Goal: Task Accomplishment & Management: Manage account settings

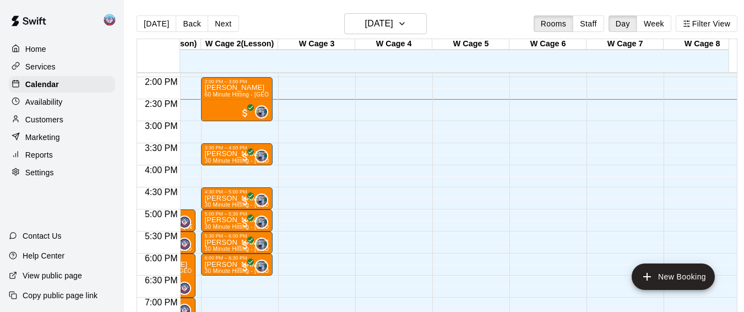
scroll to position [0, 239]
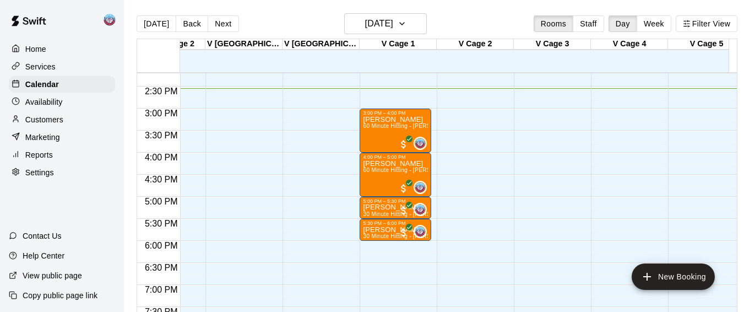
click at [511, 17] on div "[DATE] Back [DATE][DATE] Rooms Staff Day Week Filter View" at bounding box center [437, 25] width 601 height 25
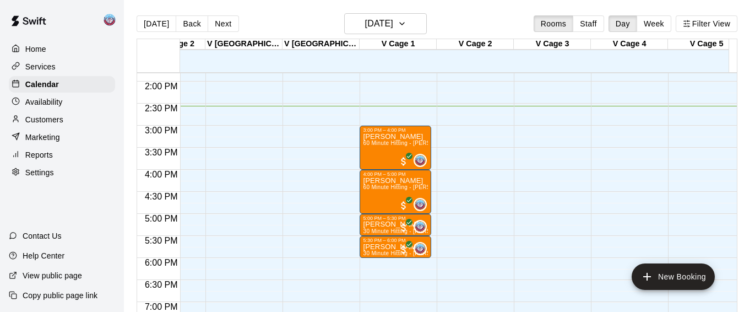
scroll to position [605, 1594]
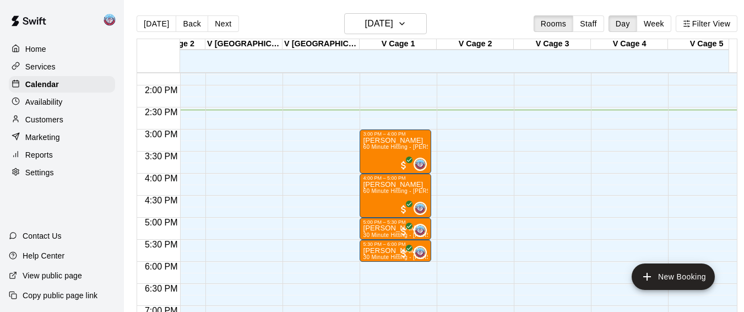
click at [512, 14] on div "[DATE] Back [DATE][DATE] Rooms Staff Day Week Filter View" at bounding box center [437, 25] width 601 height 25
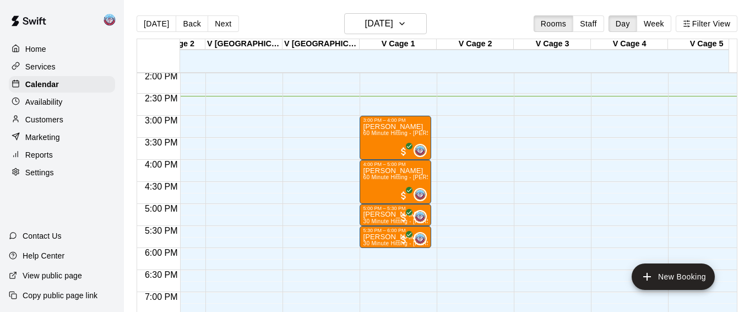
scroll to position [620, 1594]
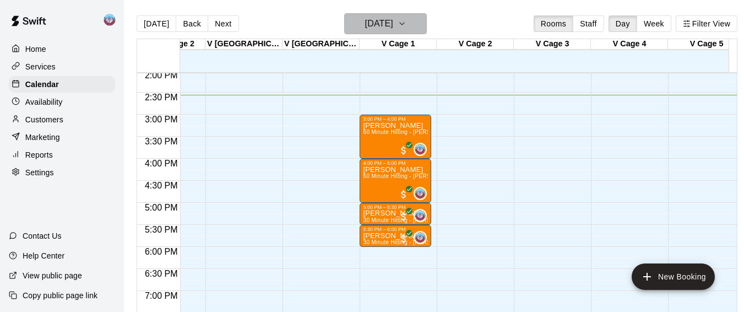
click at [406, 29] on icon "button" at bounding box center [402, 23] width 9 height 13
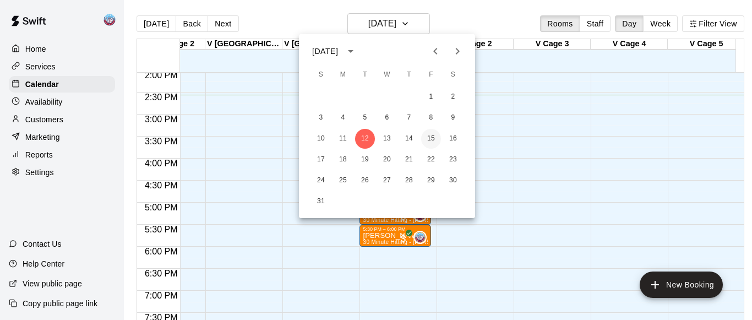
click at [429, 138] on button "15" at bounding box center [431, 139] width 20 height 20
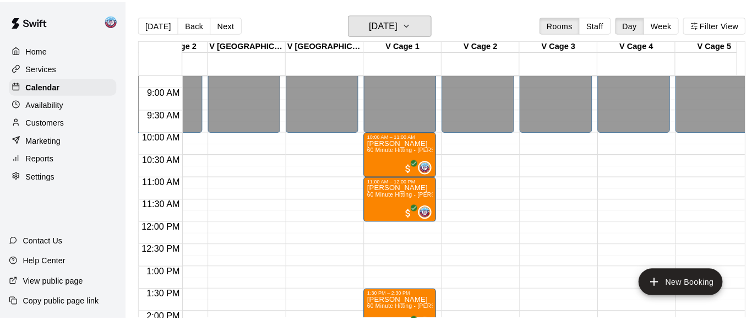
scroll to position [384, 1594]
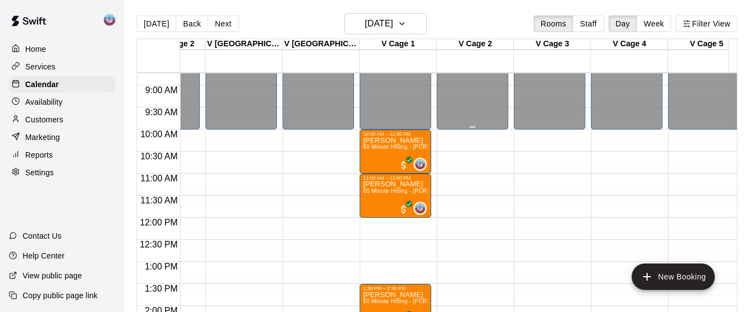
click at [389, 222] on div "12:00 AM – 10:00 AM Closed 10:00 AM – 11:00 AM [PERSON_NAME] 60 Minute Hitting …" at bounding box center [396, 218] width 72 height 1058
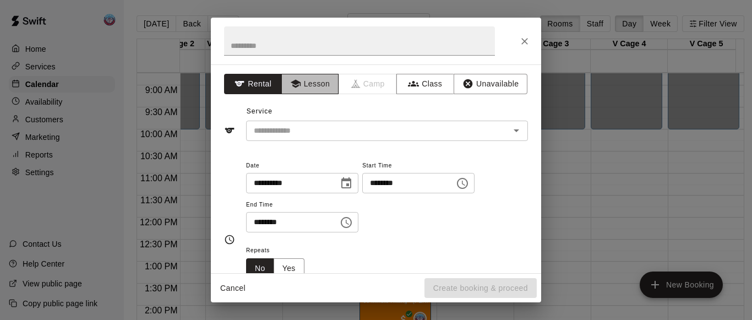
click at [301, 75] on button "Lesson" at bounding box center [310, 84] width 58 height 20
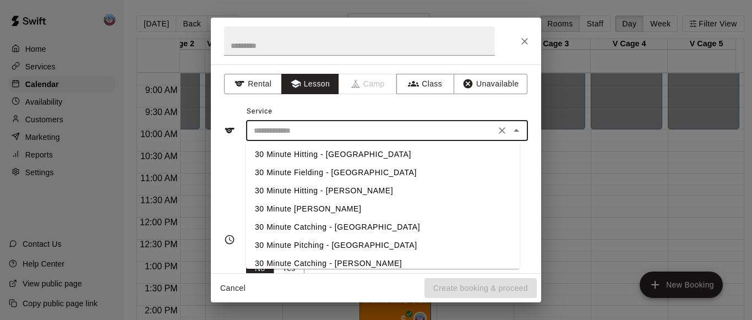
click at [302, 131] on input "text" at bounding box center [371, 131] width 243 height 14
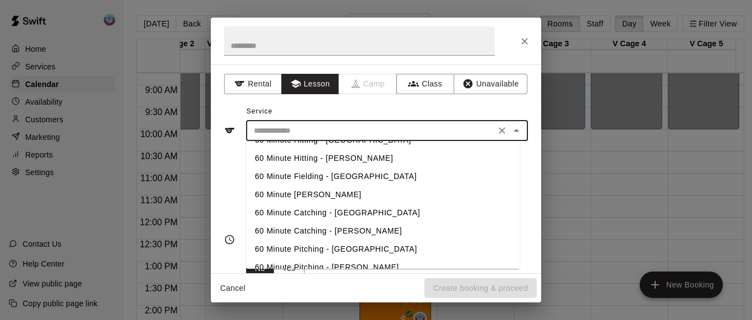
click at [295, 191] on li "60 Minute [PERSON_NAME]" at bounding box center [383, 195] width 274 height 18
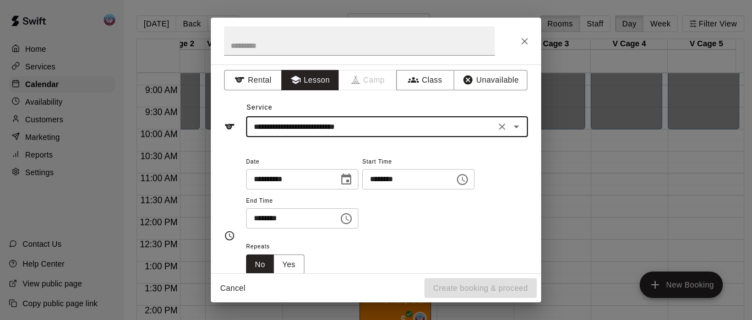
scroll to position [0, 0]
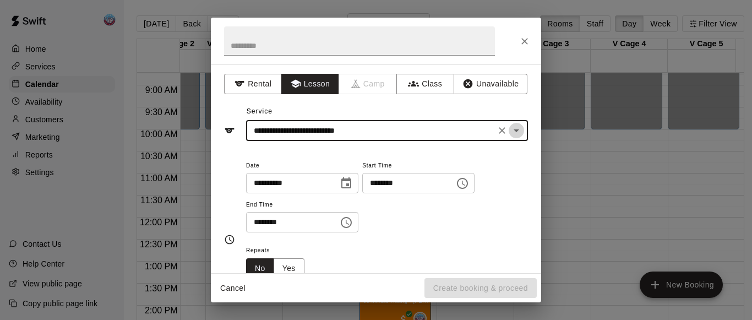
click at [510, 134] on icon "Open" at bounding box center [516, 130] width 13 height 13
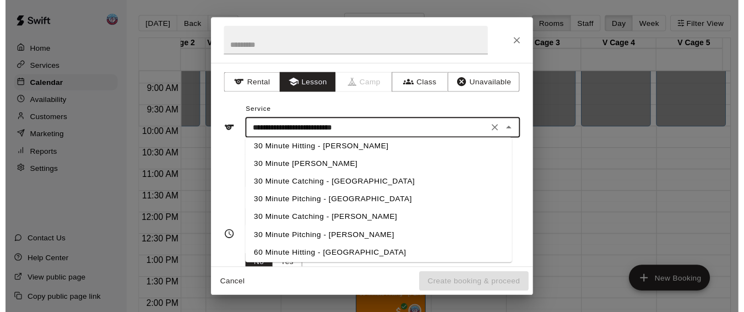
scroll to position [33, 0]
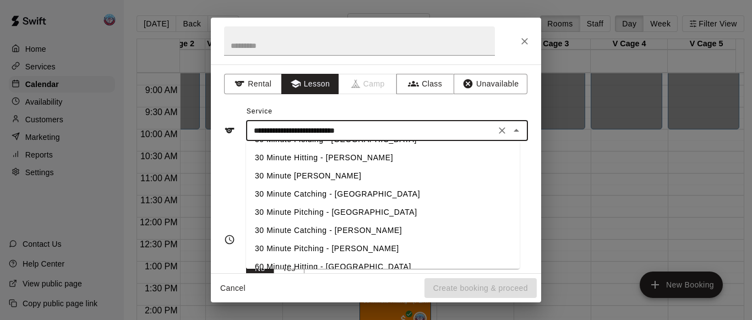
click at [333, 162] on li "30 Minute Hitting - [PERSON_NAME]" at bounding box center [383, 158] width 274 height 18
type input "**********"
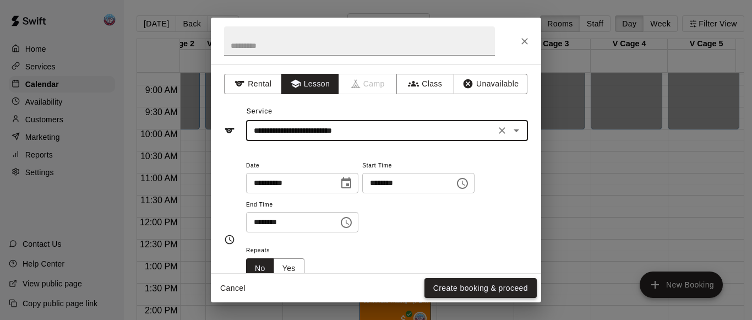
click at [438, 296] on button "Create booking & proceed" at bounding box center [481, 288] width 112 height 20
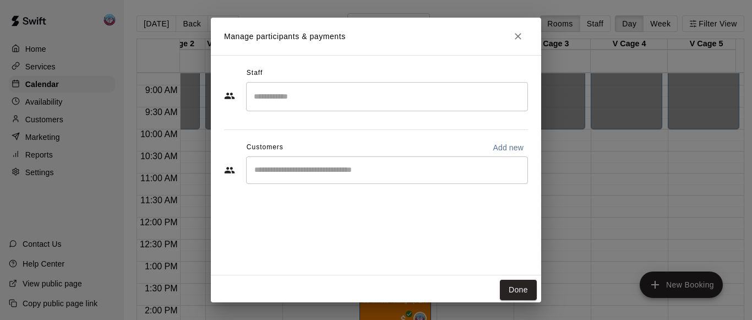
click at [308, 93] on input "Search staff" at bounding box center [387, 96] width 272 height 19
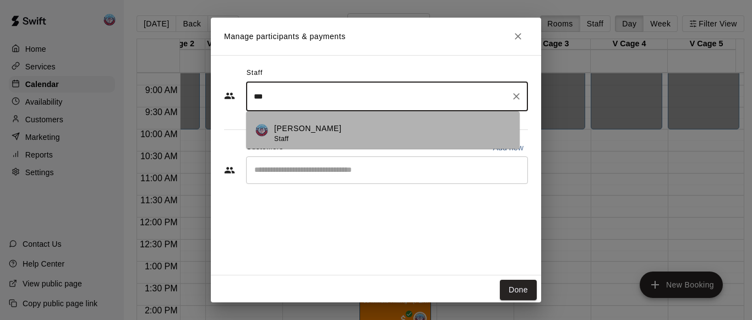
click at [302, 138] on div "[PERSON_NAME] Staff" at bounding box center [307, 133] width 67 height 21
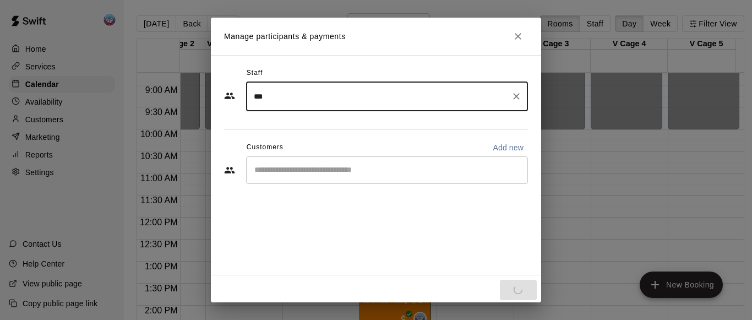
click at [299, 183] on div "​" at bounding box center [387, 170] width 282 height 28
type input "***"
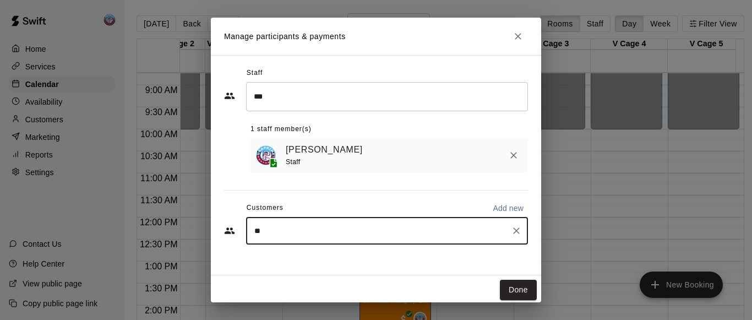
type input "*"
type input "*********"
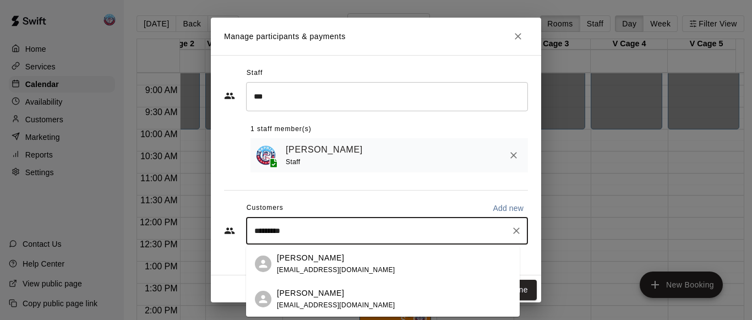
click at [301, 260] on p "[PERSON_NAME]" at bounding box center [310, 258] width 67 height 12
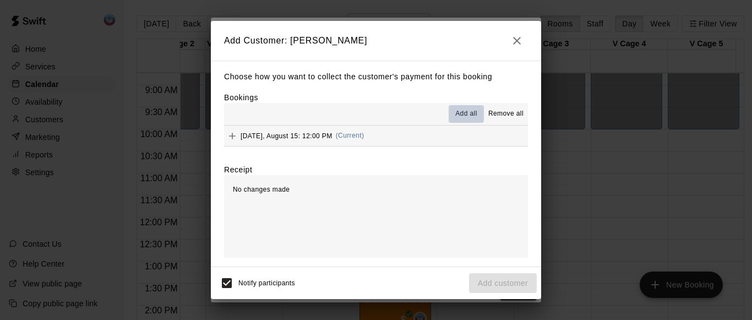
click at [459, 117] on span "Add all" at bounding box center [467, 114] width 22 height 11
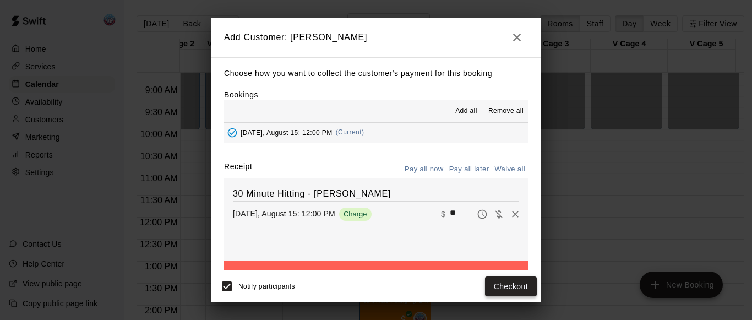
click at [490, 285] on button "Checkout" at bounding box center [511, 287] width 52 height 20
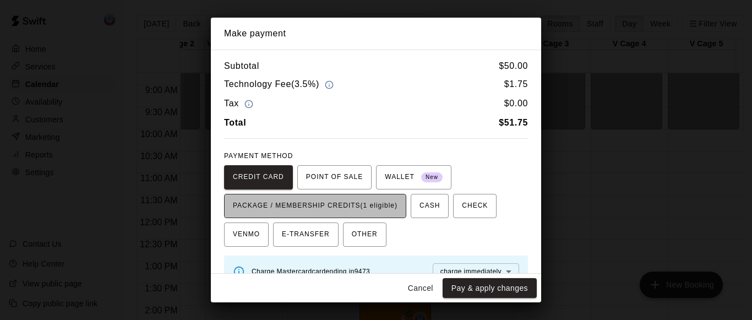
click at [382, 211] on span "PACKAGE / MEMBERSHIP CREDITS (1 eligible)" at bounding box center [315, 206] width 165 height 18
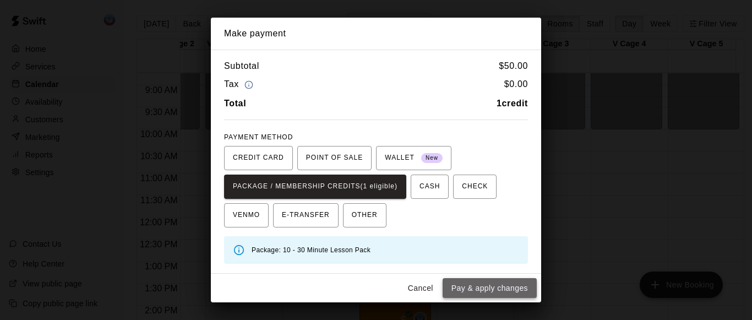
click at [467, 288] on button "Pay & apply changes" at bounding box center [490, 288] width 94 height 20
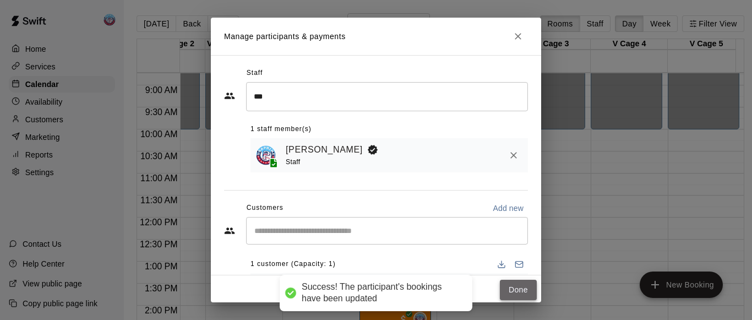
click at [500, 289] on button "Done" at bounding box center [518, 290] width 37 height 20
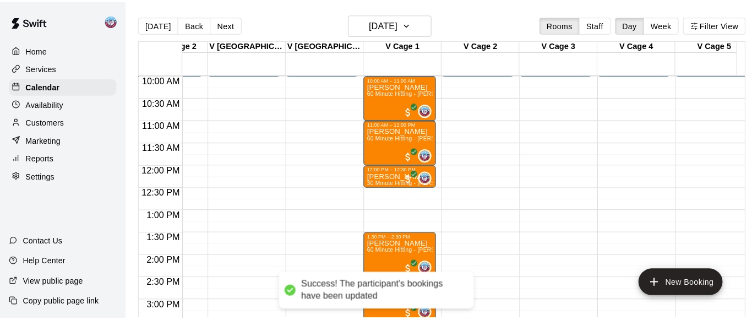
scroll to position [452, 1594]
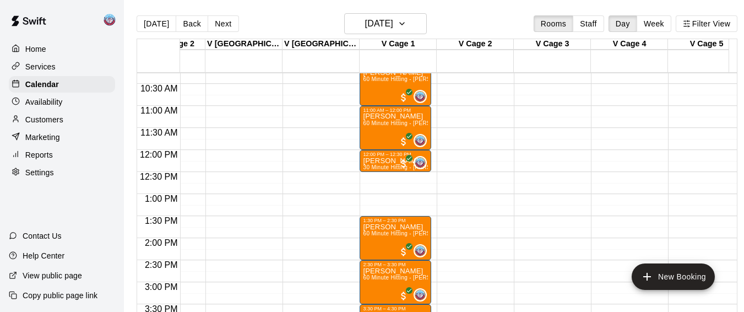
click at [376, 178] on div "12:00 AM – 10:00 AM Closed 10:00 AM – 11:00 AM [PERSON_NAME] 60 Minute Hitting …" at bounding box center [396, 150] width 72 height 1058
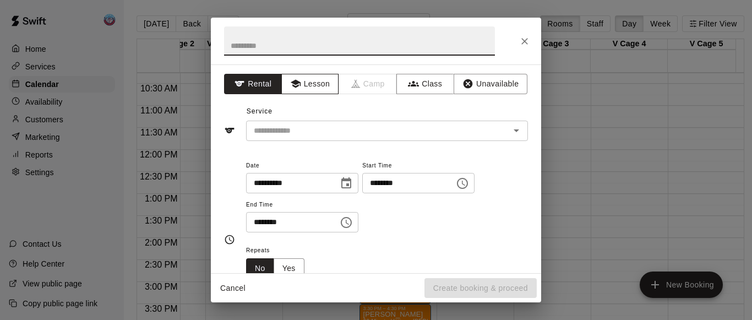
click at [290, 83] on icon "button" at bounding box center [295, 83] width 11 height 11
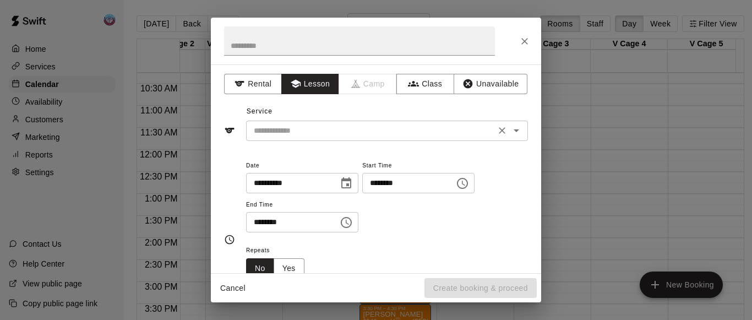
click at [294, 127] on input "text" at bounding box center [371, 131] width 243 height 14
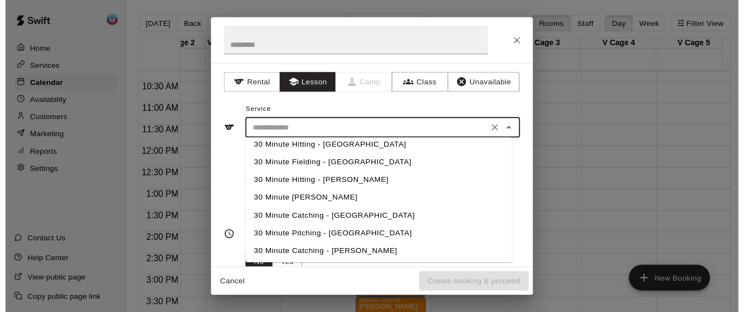
scroll to position [12, 0]
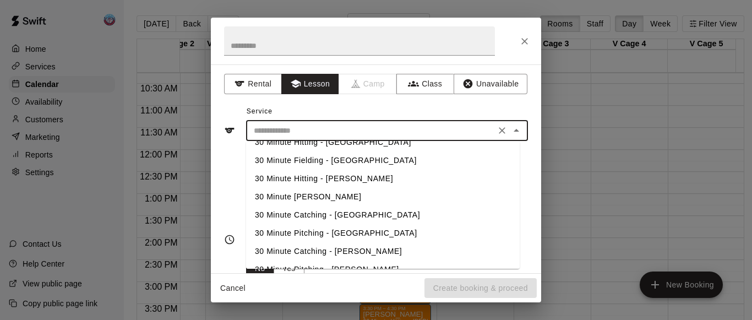
click at [292, 178] on li "30 Minute Hitting - [PERSON_NAME]" at bounding box center [383, 179] width 274 height 18
type input "**********"
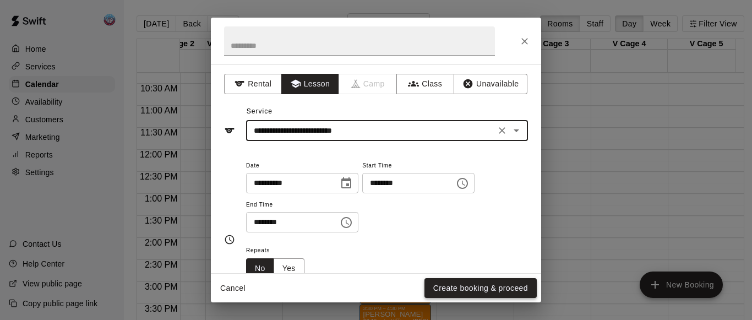
click at [443, 288] on button "Create booking & proceed" at bounding box center [481, 288] width 112 height 20
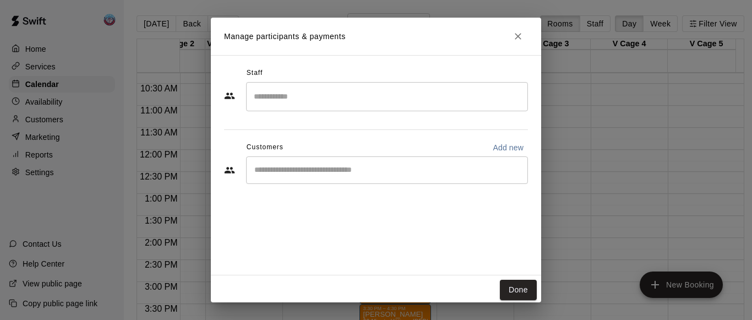
click at [315, 97] on input "Search staff" at bounding box center [387, 96] width 272 height 19
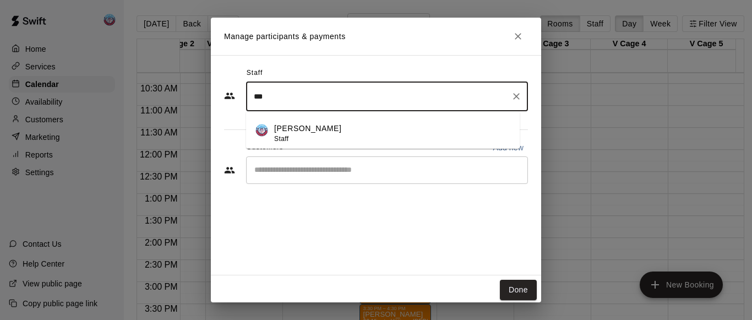
click at [312, 121] on li "[PERSON_NAME] Staff" at bounding box center [383, 129] width 274 height 37
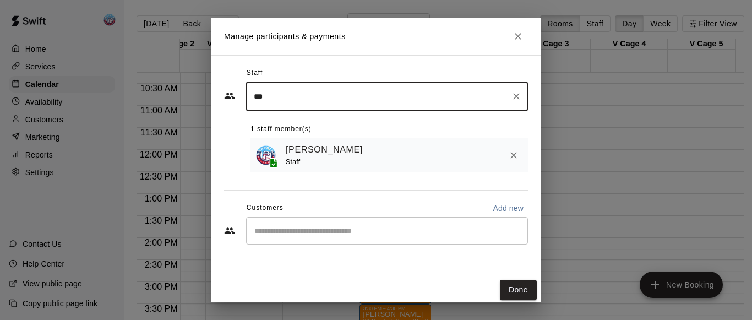
click at [281, 238] on div "​" at bounding box center [387, 231] width 282 height 28
type input "***"
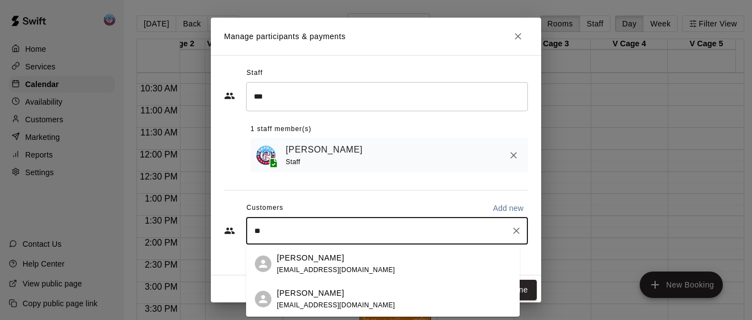
type input "*"
type input "**********"
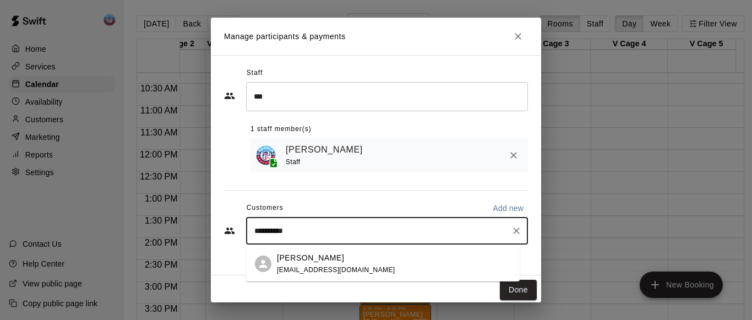
click at [292, 261] on p "[PERSON_NAME]" at bounding box center [310, 258] width 67 height 12
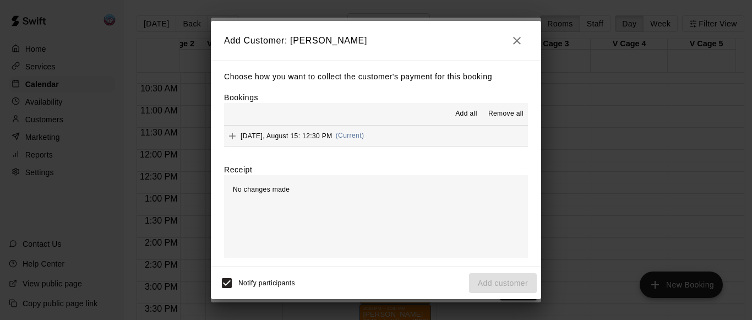
click at [460, 115] on span "Add all" at bounding box center [467, 114] width 22 height 11
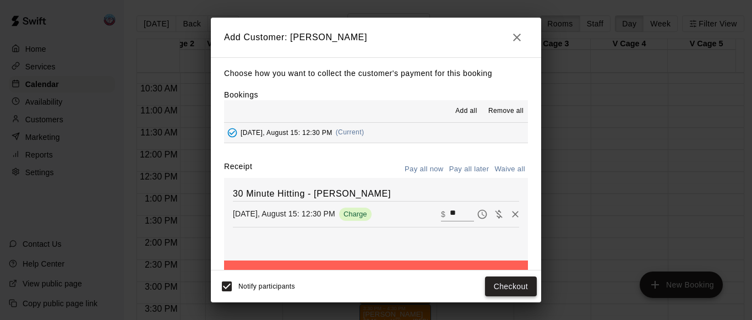
click at [491, 286] on button "Checkout" at bounding box center [511, 287] width 52 height 20
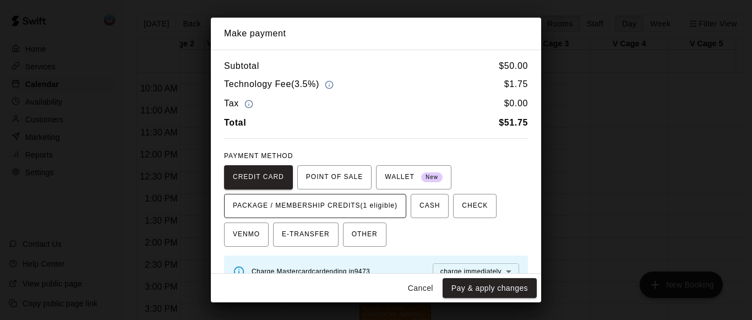
click at [388, 212] on span "PACKAGE / MEMBERSHIP CREDITS (1 eligible)" at bounding box center [315, 206] width 165 height 18
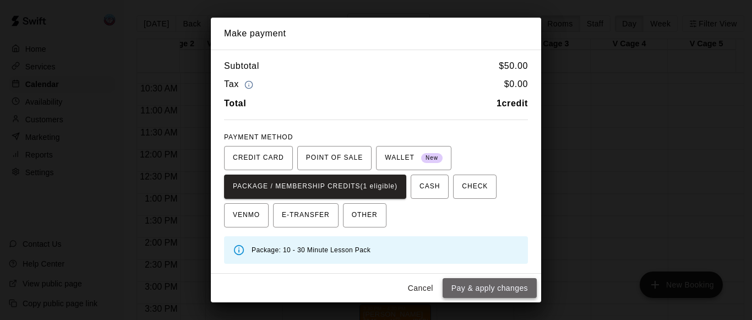
click at [461, 287] on button "Pay & apply changes" at bounding box center [490, 288] width 94 height 20
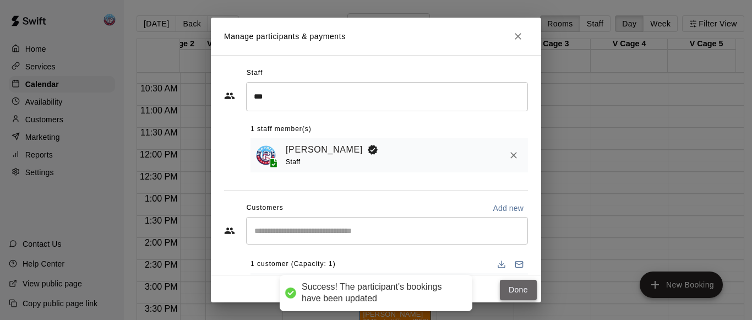
click at [500, 296] on button "Done" at bounding box center [518, 290] width 37 height 20
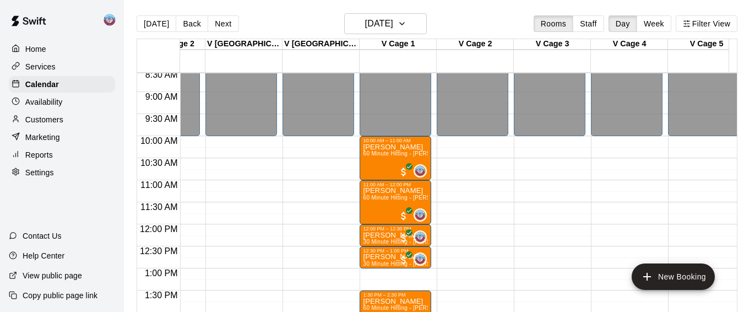
scroll to position [378, 1594]
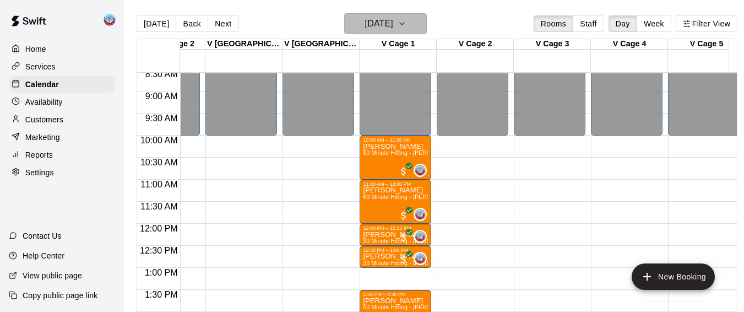
click at [406, 28] on icon "button" at bounding box center [402, 23] width 9 height 13
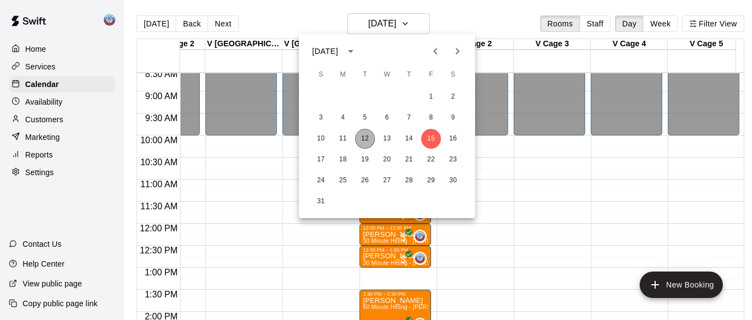
click at [366, 138] on button "12" at bounding box center [365, 139] width 20 height 20
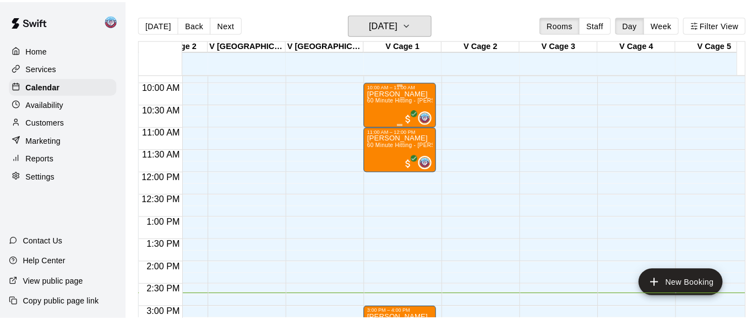
scroll to position [395, 1594]
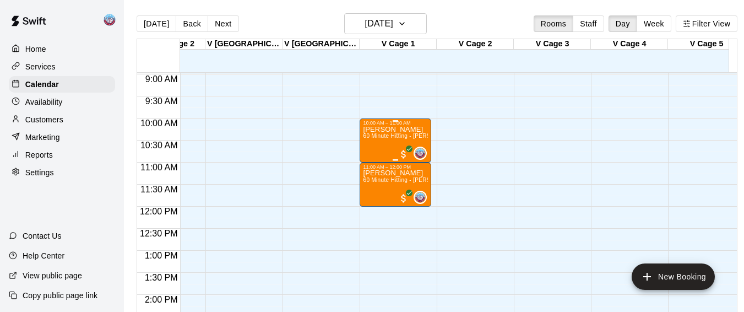
click at [375, 150] on div "[PERSON_NAME] 60 Minute Hitting - [PERSON_NAME]" at bounding box center [395, 282] width 65 height 312
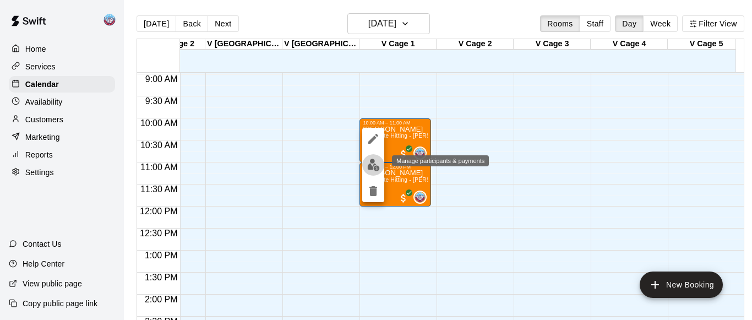
click at [372, 171] on button "edit" at bounding box center [373, 164] width 22 height 21
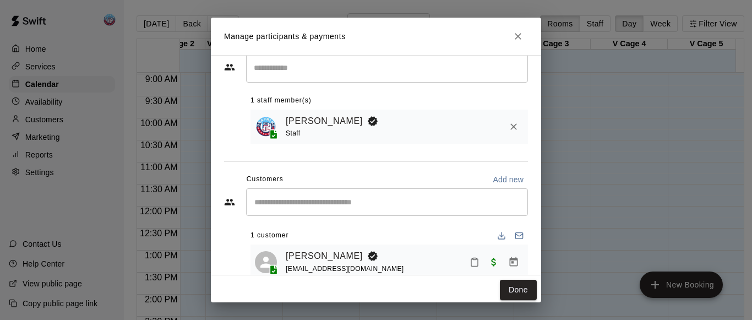
scroll to position [54, 0]
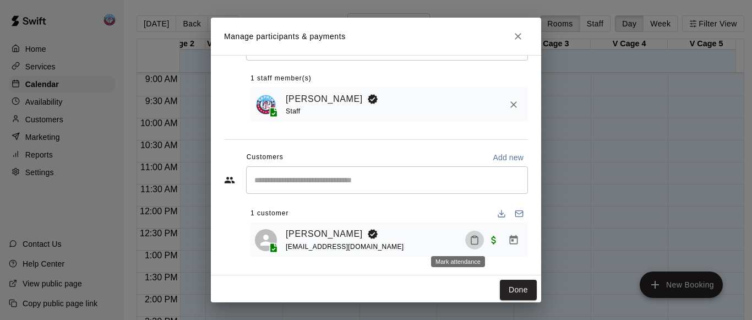
click at [471, 241] on icon "Mark attendance" at bounding box center [474, 241] width 7 height 8
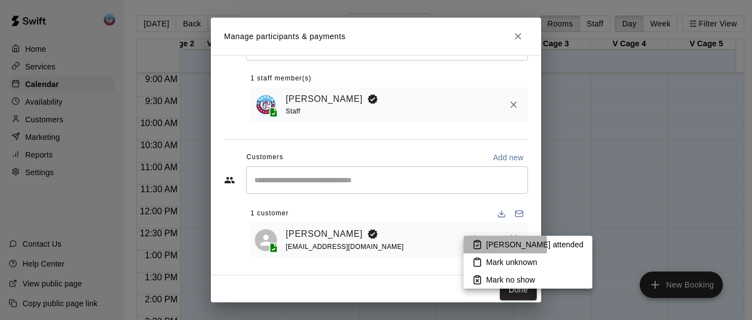
click at [480, 245] on icon at bounding box center [478, 245] width 10 height 10
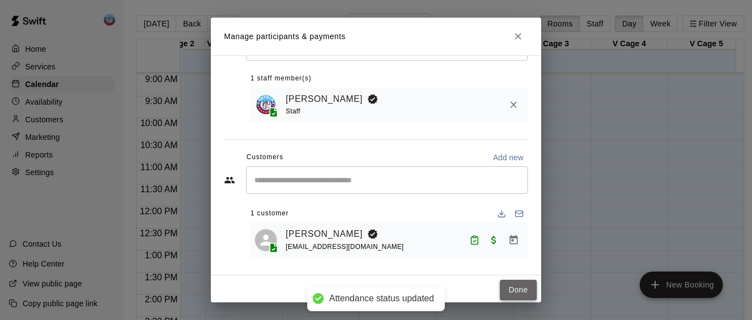
click at [500, 294] on button "Done" at bounding box center [518, 290] width 37 height 20
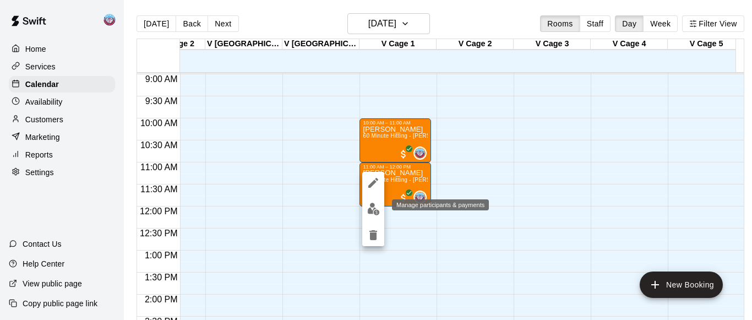
click at [372, 207] on img "edit" at bounding box center [373, 209] width 13 height 13
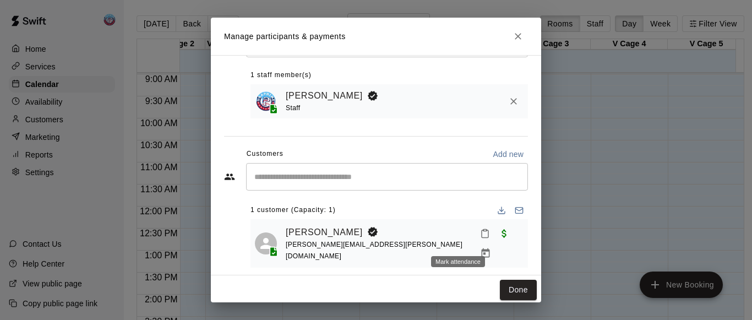
click at [482, 236] on icon "Mark attendance" at bounding box center [485, 234] width 7 height 8
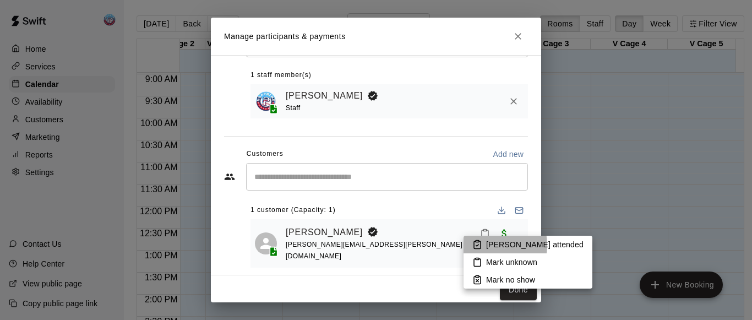
click at [485, 245] on li "[PERSON_NAME] attended" at bounding box center [528, 245] width 129 height 18
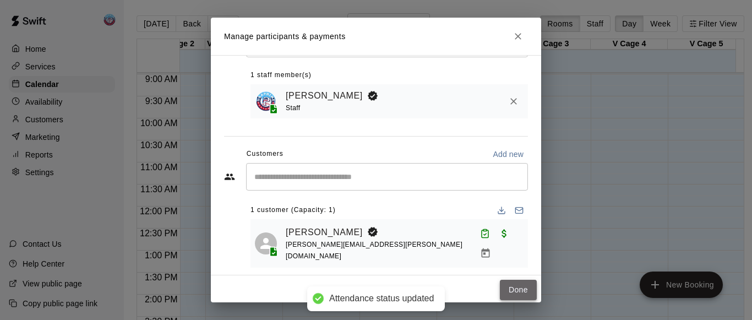
click at [500, 284] on button "Done" at bounding box center [518, 290] width 37 height 20
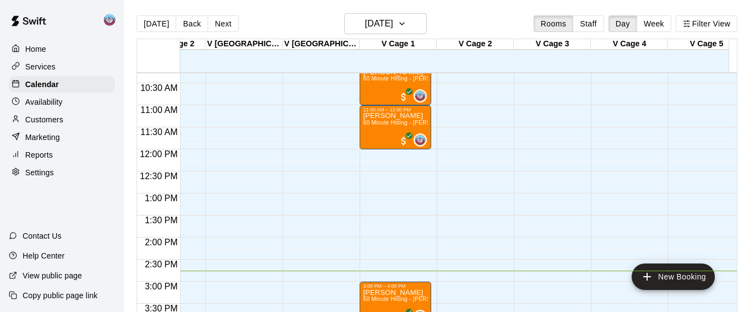
scroll to position [452, 1594]
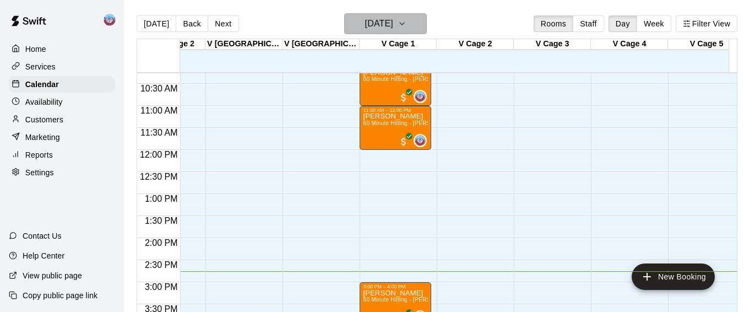
click at [406, 25] on icon "button" at bounding box center [402, 23] width 9 height 13
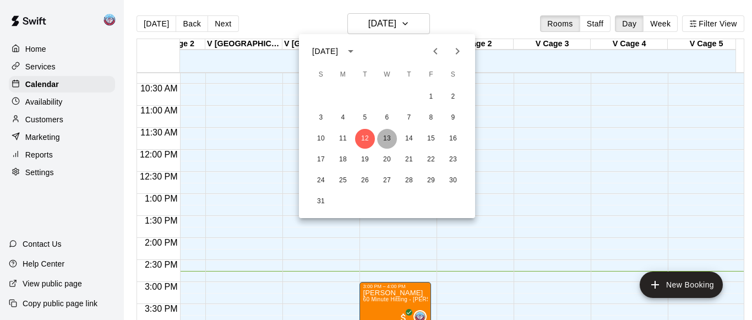
click at [391, 138] on button "13" at bounding box center [387, 139] width 20 height 20
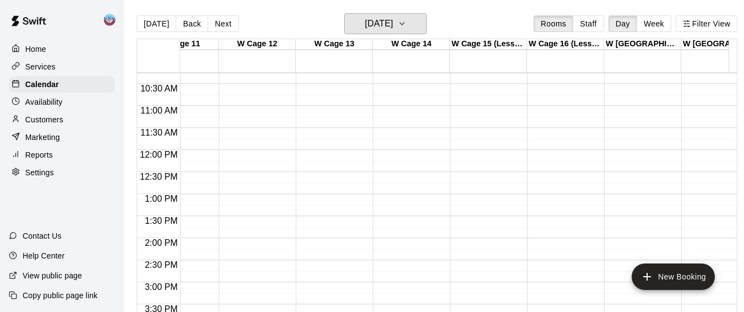
scroll to position [0, 612]
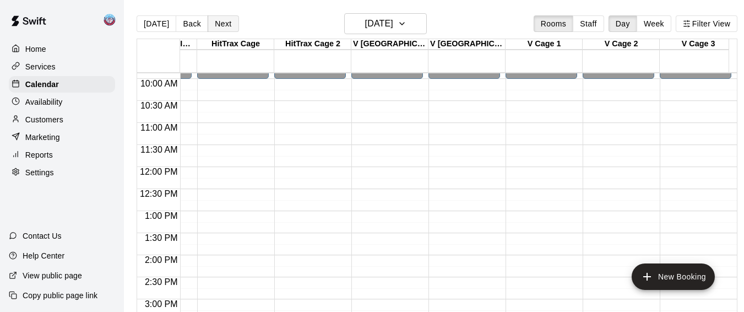
click at [218, 31] on button "Next" at bounding box center [223, 23] width 31 height 17
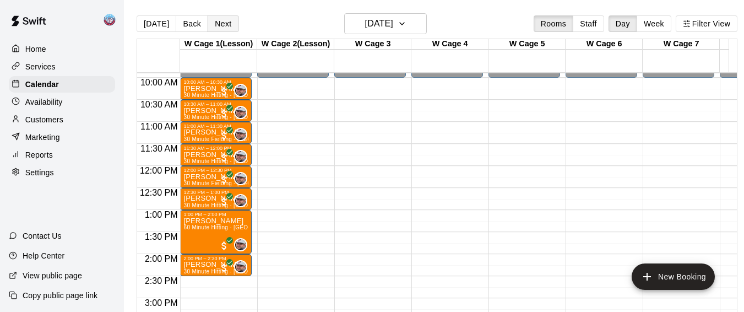
click at [226, 27] on button "Next" at bounding box center [223, 23] width 31 height 17
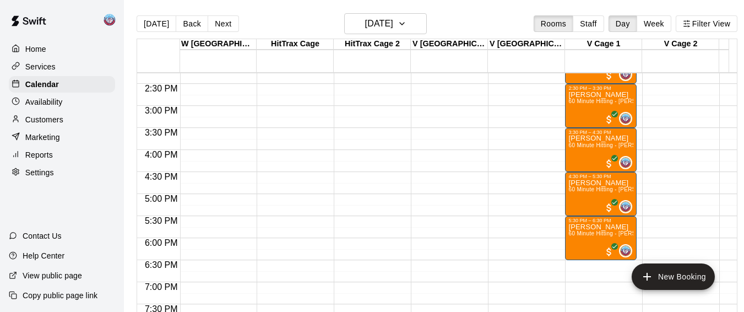
scroll to position [610, 1389]
